Goal: Navigation & Orientation: Find specific page/section

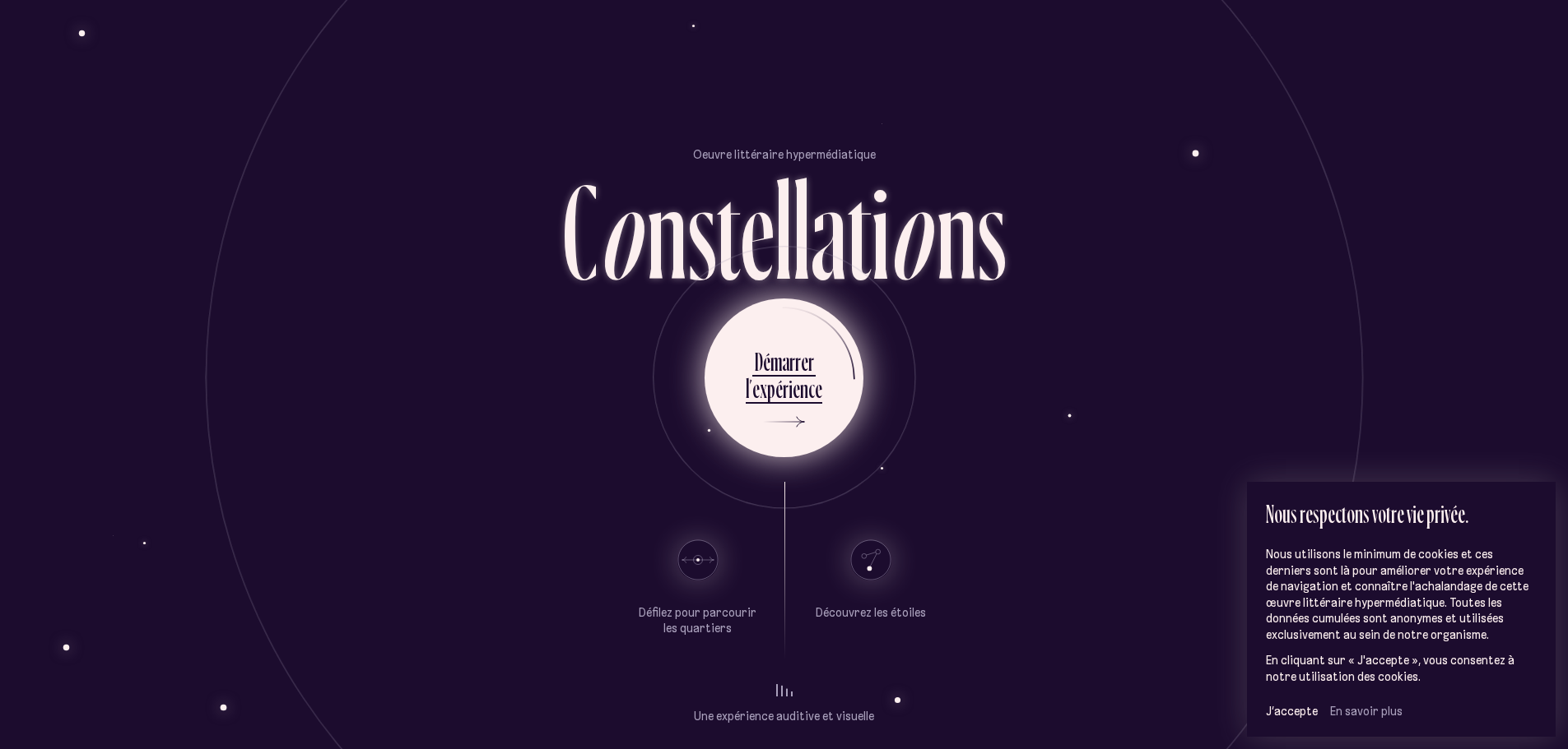
click at [812, 373] on div "c" at bounding box center [811, 389] width 7 height 32
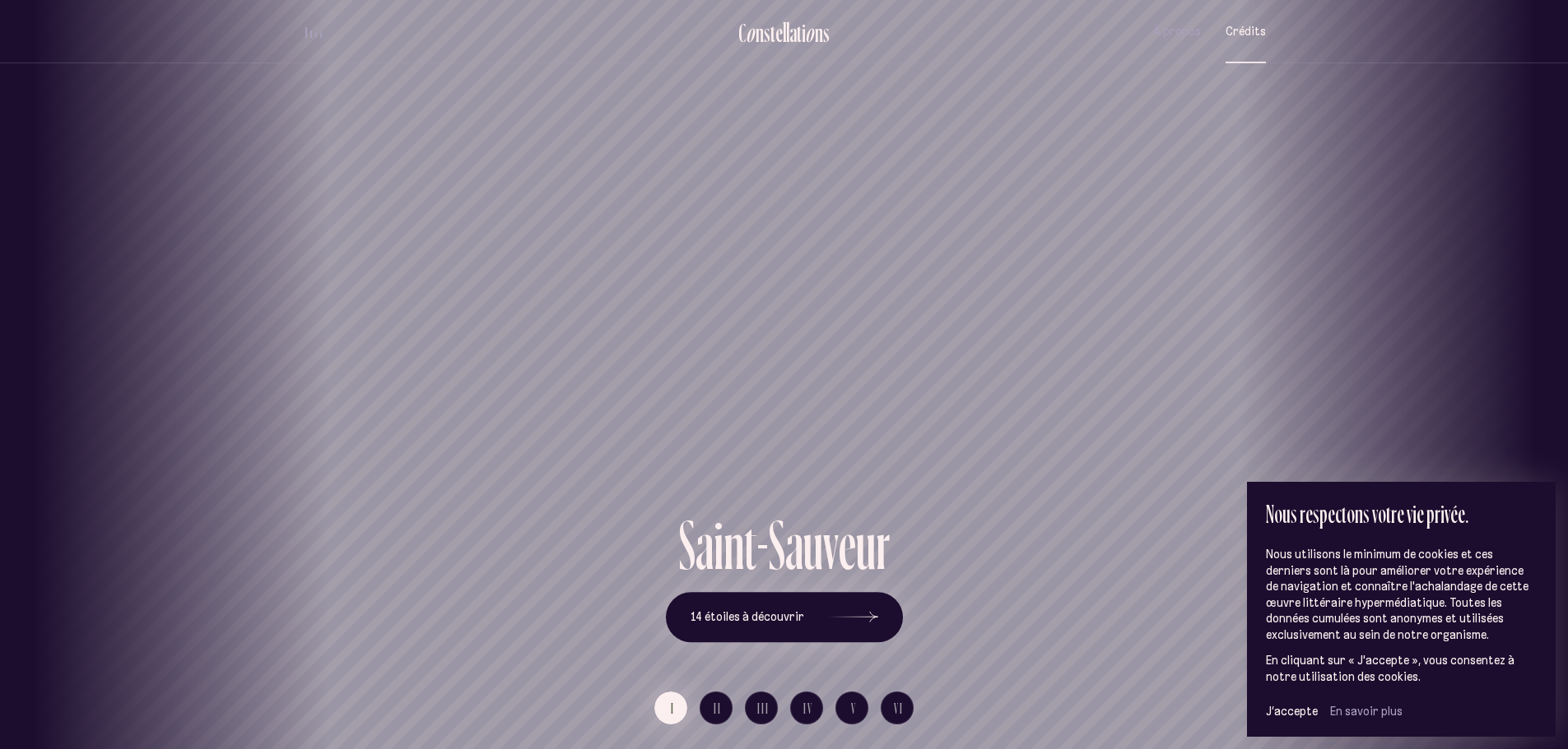
click at [1245, 38] on span "Crédits" at bounding box center [1246, 31] width 40 height 14
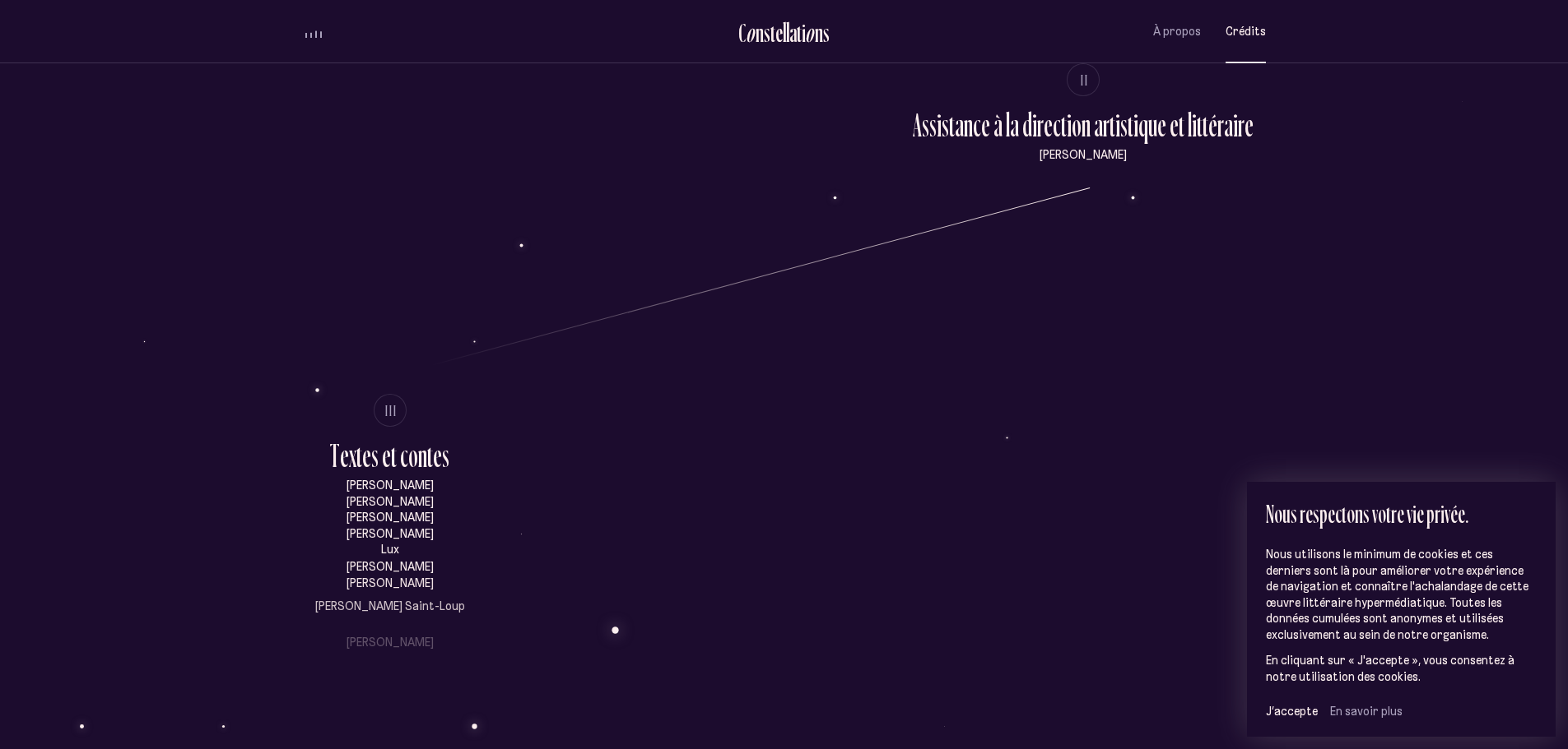
scroll to position [741, 0]
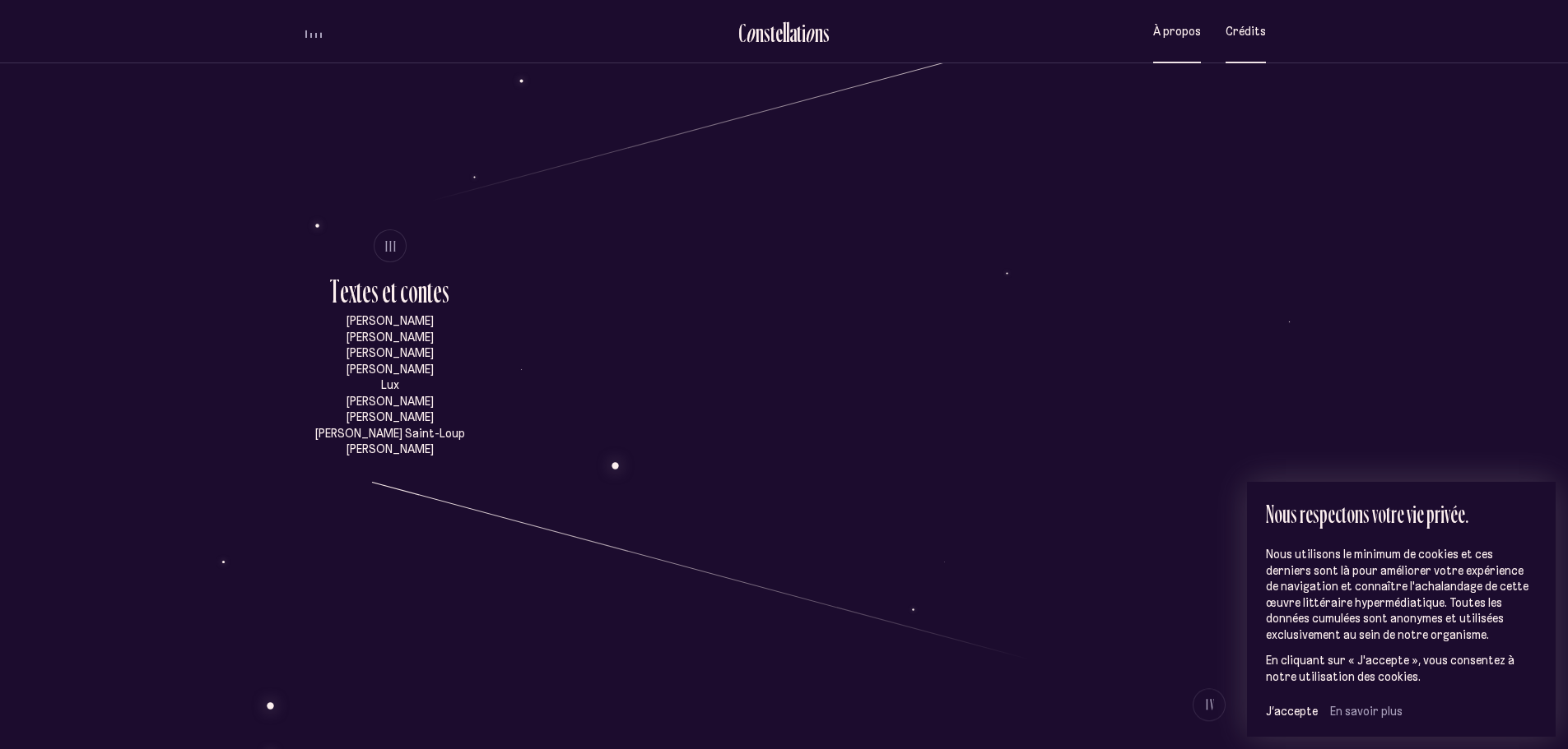
click at [1183, 33] on span "À propos" at bounding box center [1176, 31] width 48 height 14
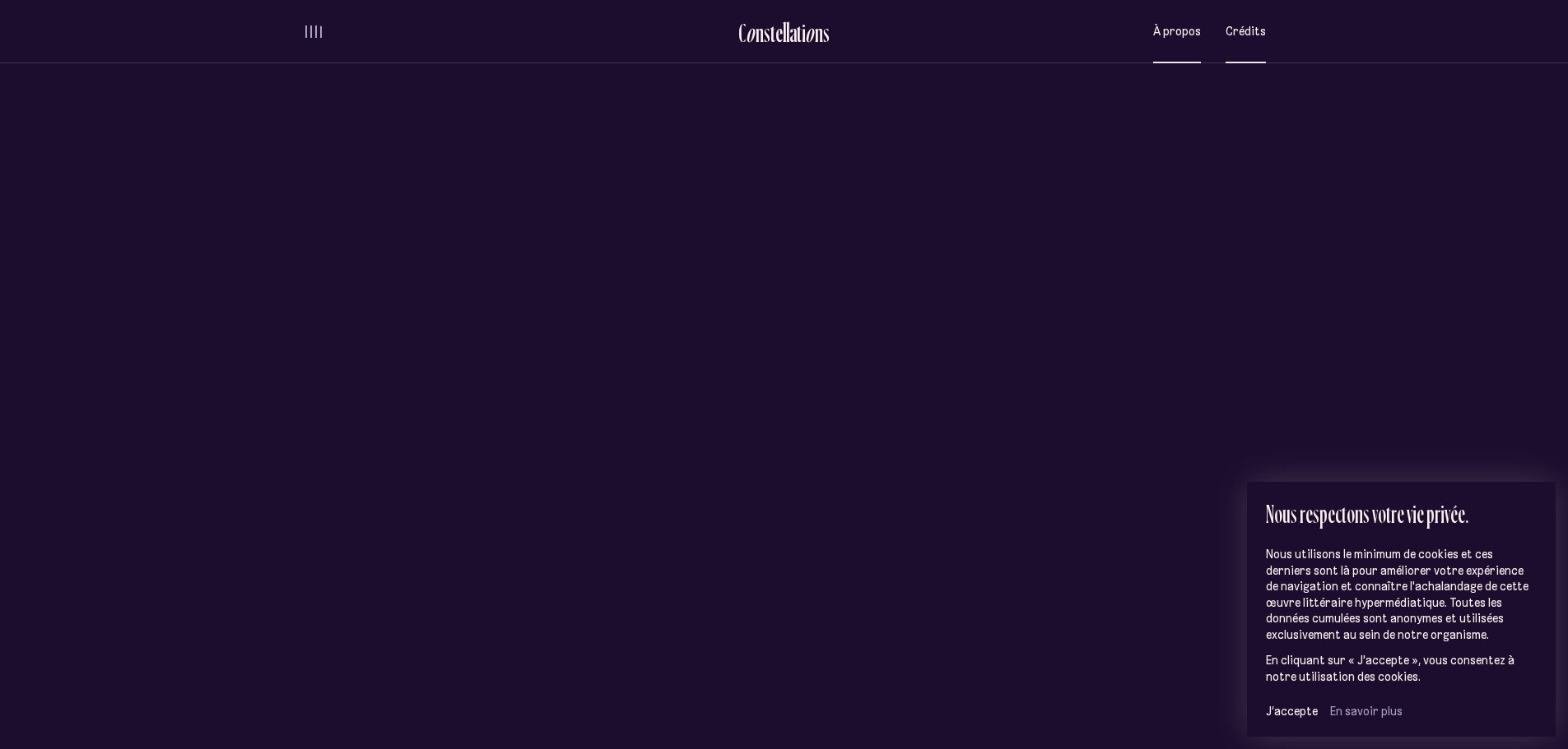
scroll to position [0, 0]
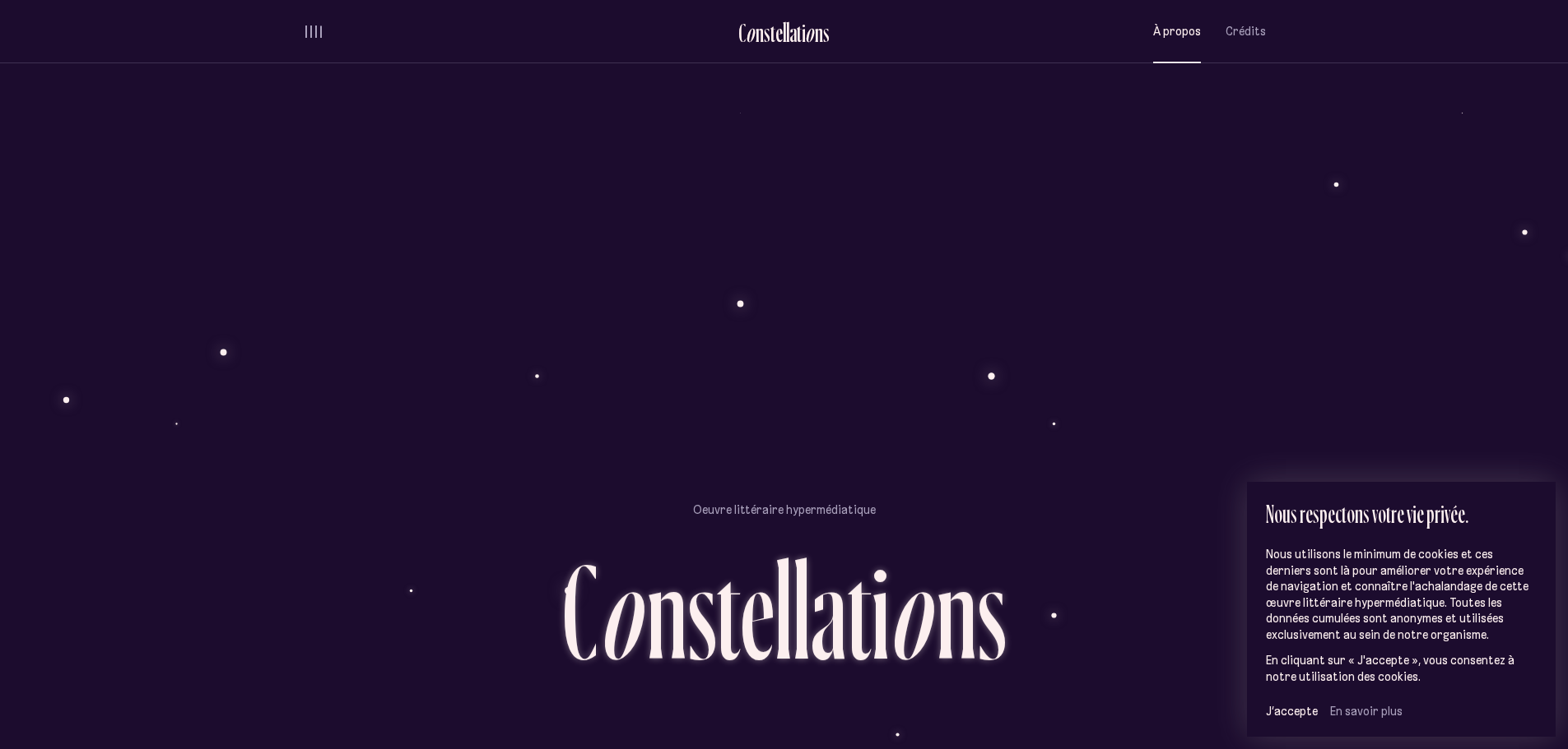
scroll to position [1619, 0]
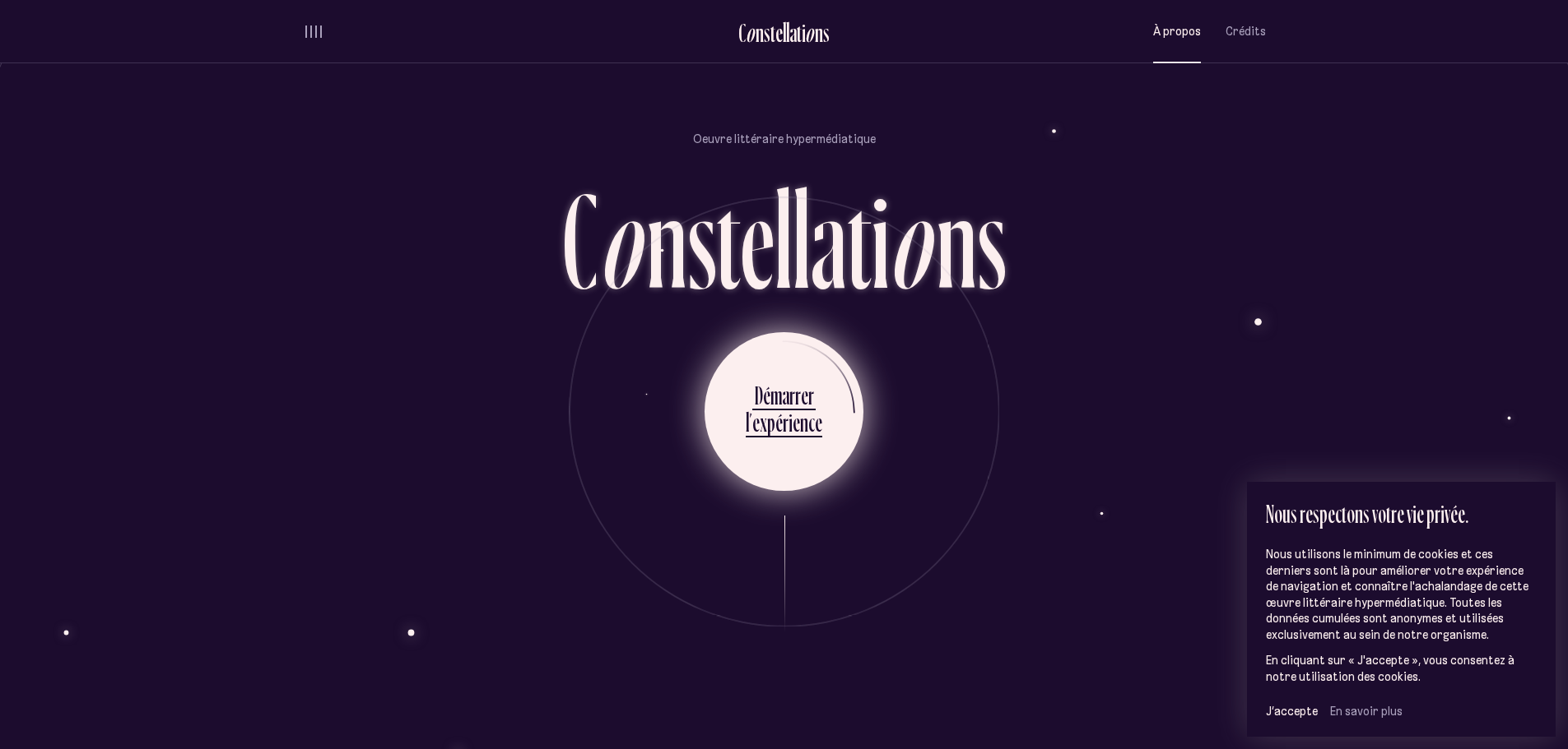
click at [794, 379] on div "r" at bounding box center [792, 395] width 6 height 32
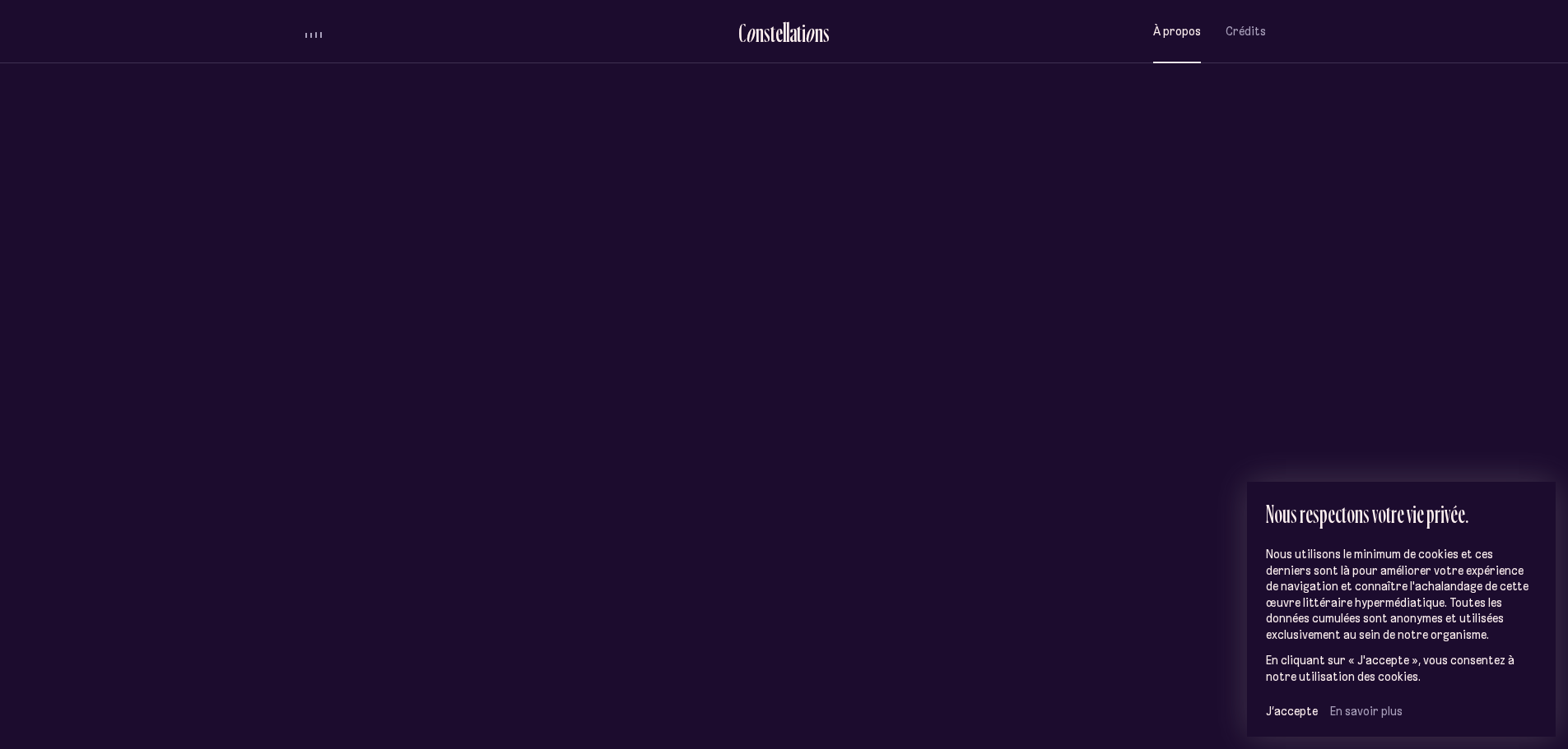
scroll to position [0, 0]
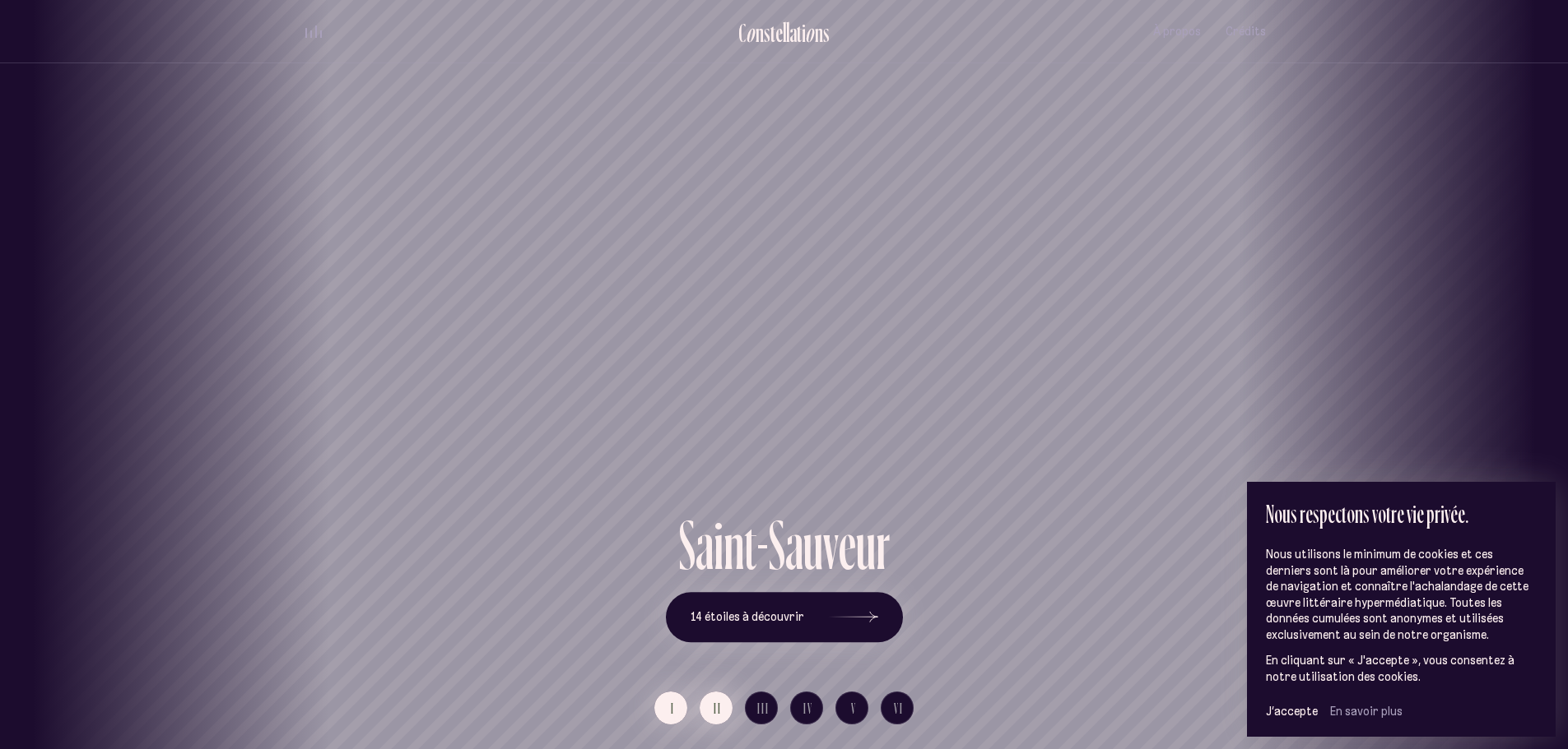
click at [722, 706] on button "II" at bounding box center [716, 708] width 33 height 33
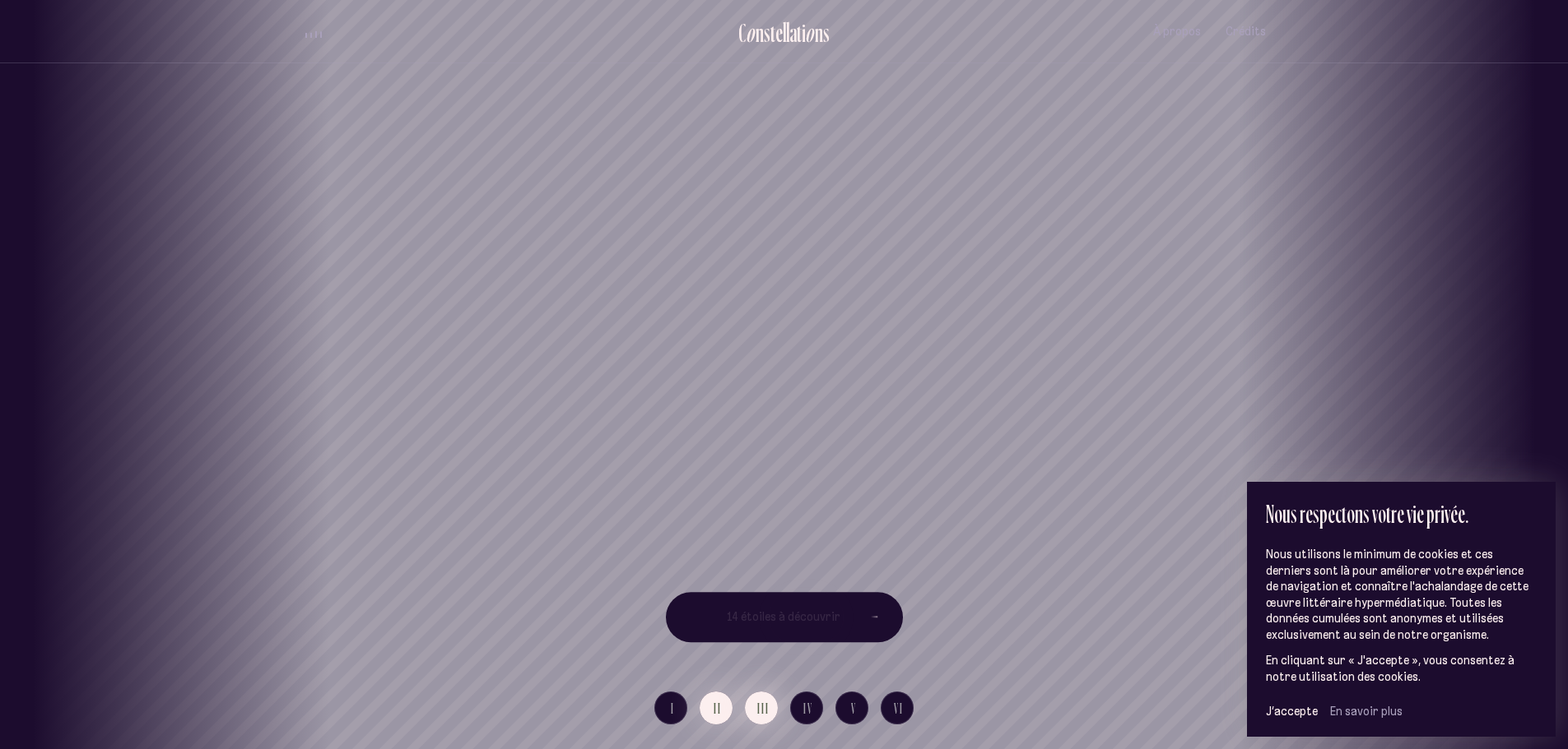
click at [760, 705] on span "III" at bounding box center [763, 708] width 12 height 14
click at [811, 707] on span "IV" at bounding box center [808, 708] width 10 height 14
click at [842, 707] on button "V" at bounding box center [851, 708] width 33 height 33
click at [908, 707] on button "VI" at bounding box center [897, 708] width 33 height 33
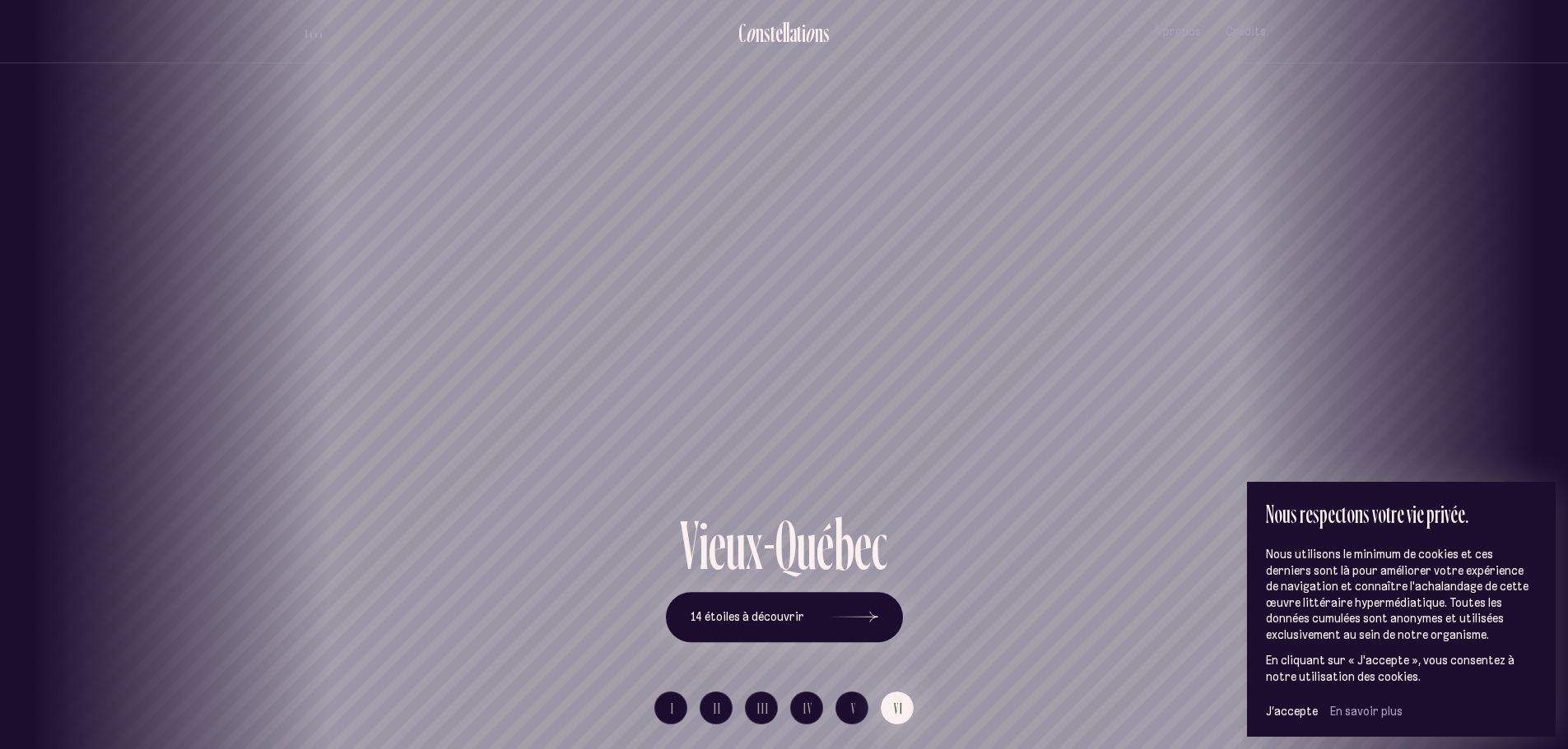
click at [698, 220] on div "Vieux-[GEOGRAPHIC_DATA]" at bounding box center [784, 255] width 1568 height 510
click at [793, 601] on button "14 étoiles à découvrir" at bounding box center [785, 617] width 237 height 51
